Goal: Find specific page/section: Find specific page/section

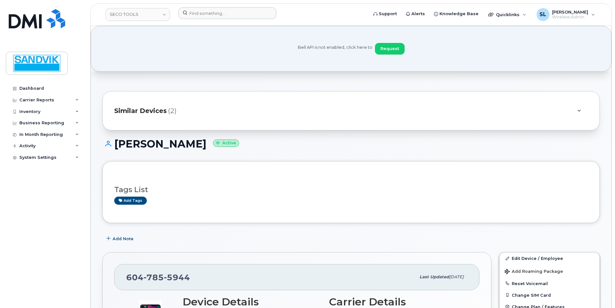
scroll to position [161, 0]
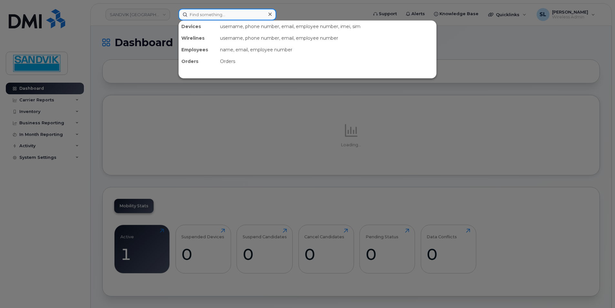
click at [204, 17] on input at bounding box center [227, 15] width 98 height 12
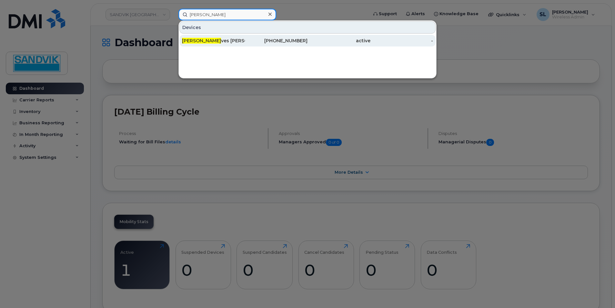
type input "jean y"
click at [224, 35] on div "Jean Y ves Gemme" at bounding box center [213, 41] width 63 height 12
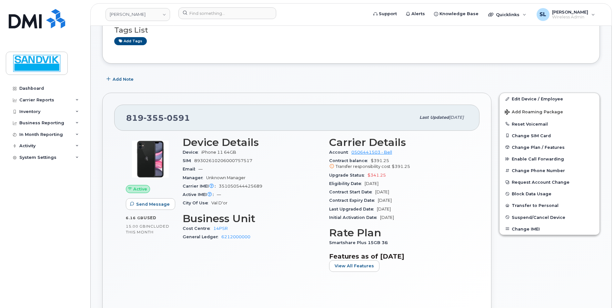
scroll to position [65, 0]
